Goal: Task Accomplishment & Management: Manage account settings

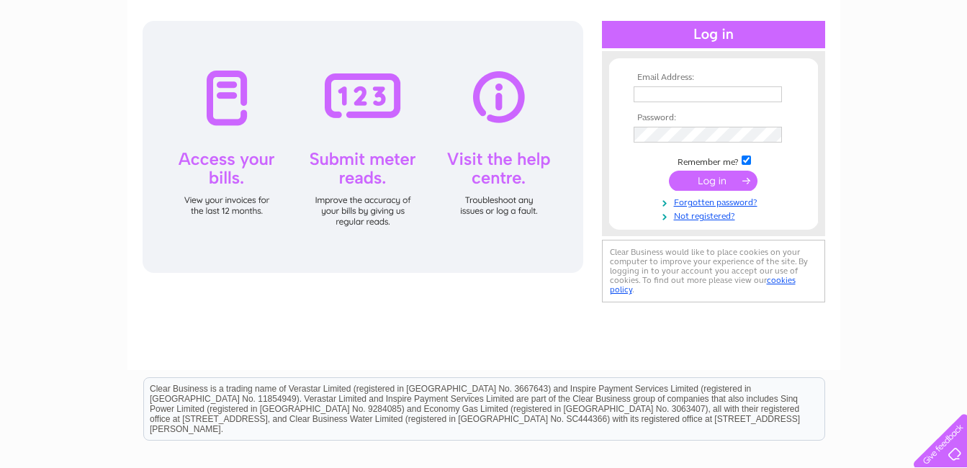
scroll to position [144, 0]
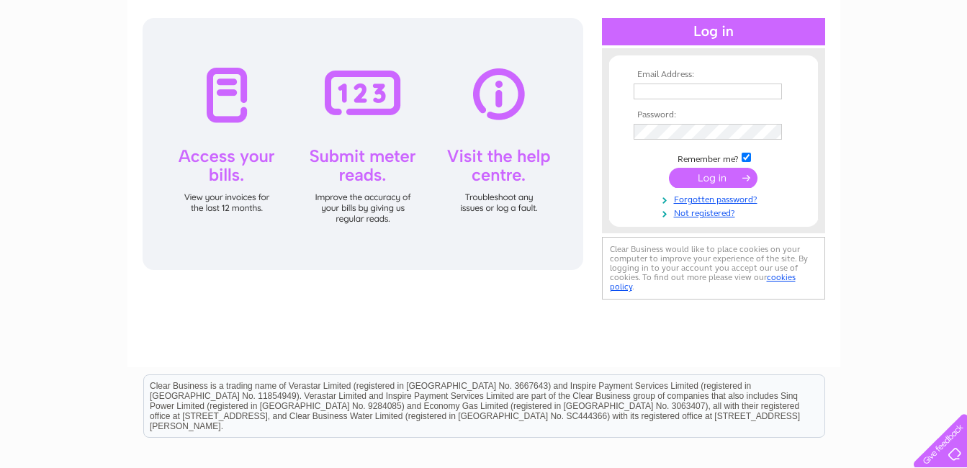
type input "[EMAIL_ADDRESS][DOMAIN_NAME]"
click at [731, 179] on input "submit" at bounding box center [713, 178] width 89 height 20
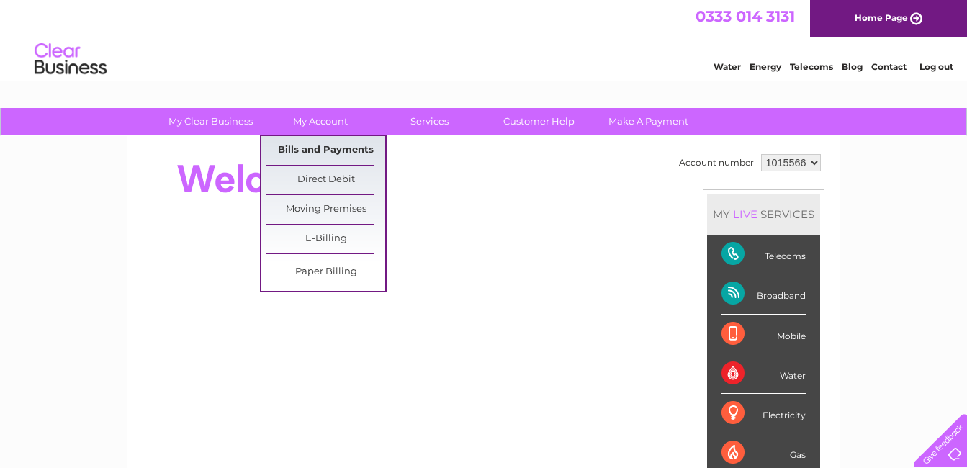
click at [326, 150] on link "Bills and Payments" at bounding box center [325, 150] width 119 height 29
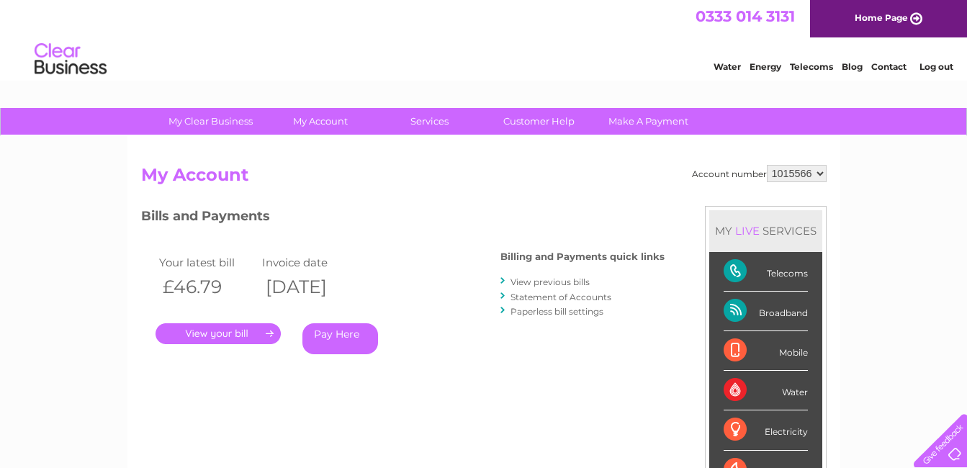
click at [215, 332] on link "." at bounding box center [217, 333] width 125 height 21
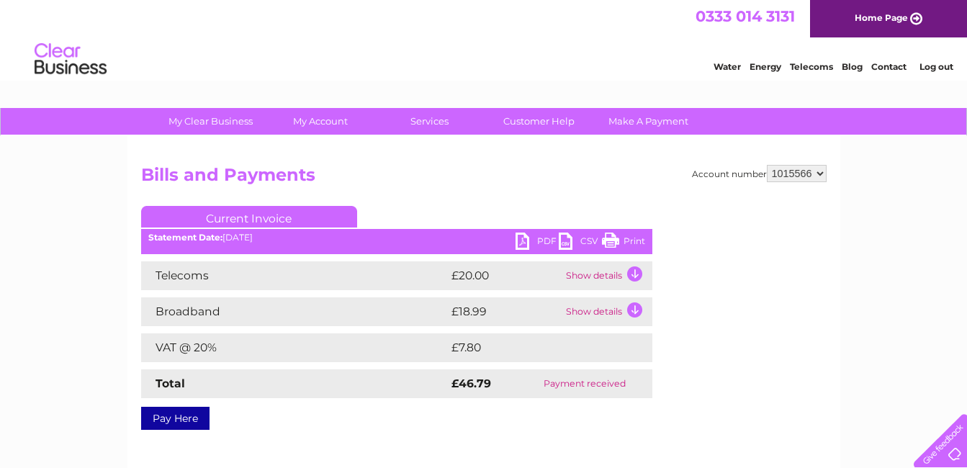
click at [522, 242] on link "PDF" at bounding box center [536, 243] width 43 height 21
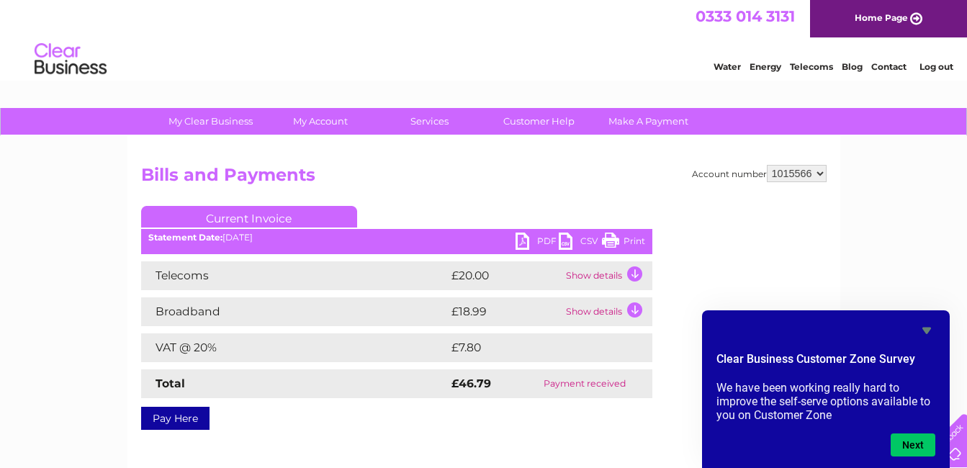
click at [942, 67] on link "Log out" at bounding box center [936, 66] width 34 height 11
